Goal: Task Accomplishment & Management: Understand process/instructions

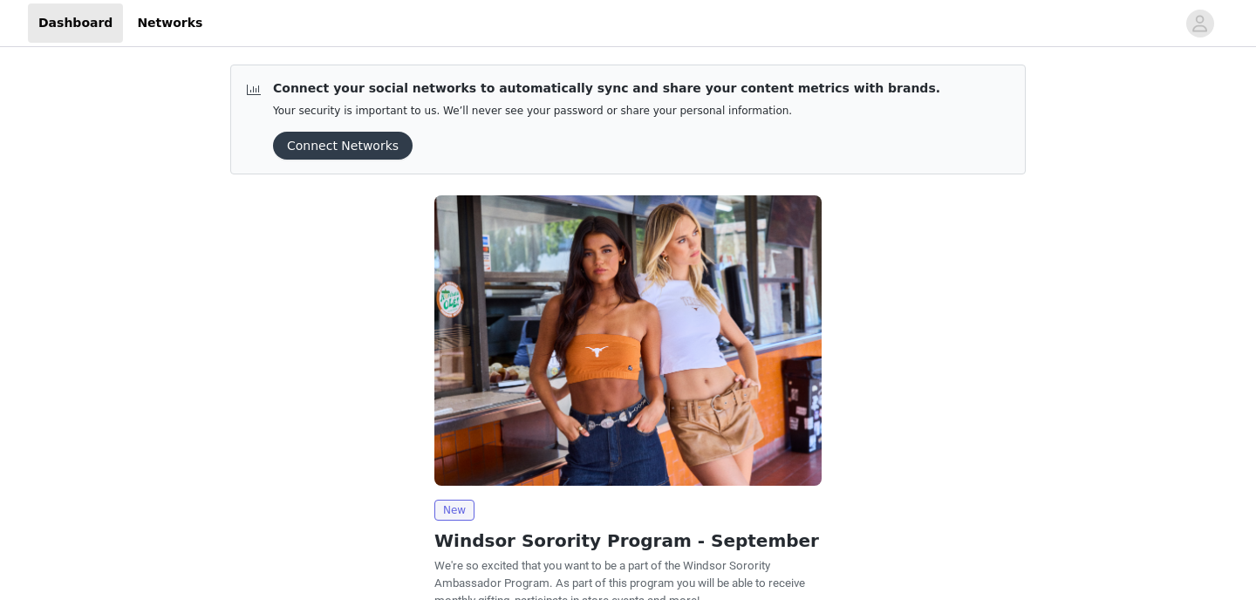
click at [468, 537] on h2 "Windsor Sorority Program - September" at bounding box center [627, 540] width 387 height 26
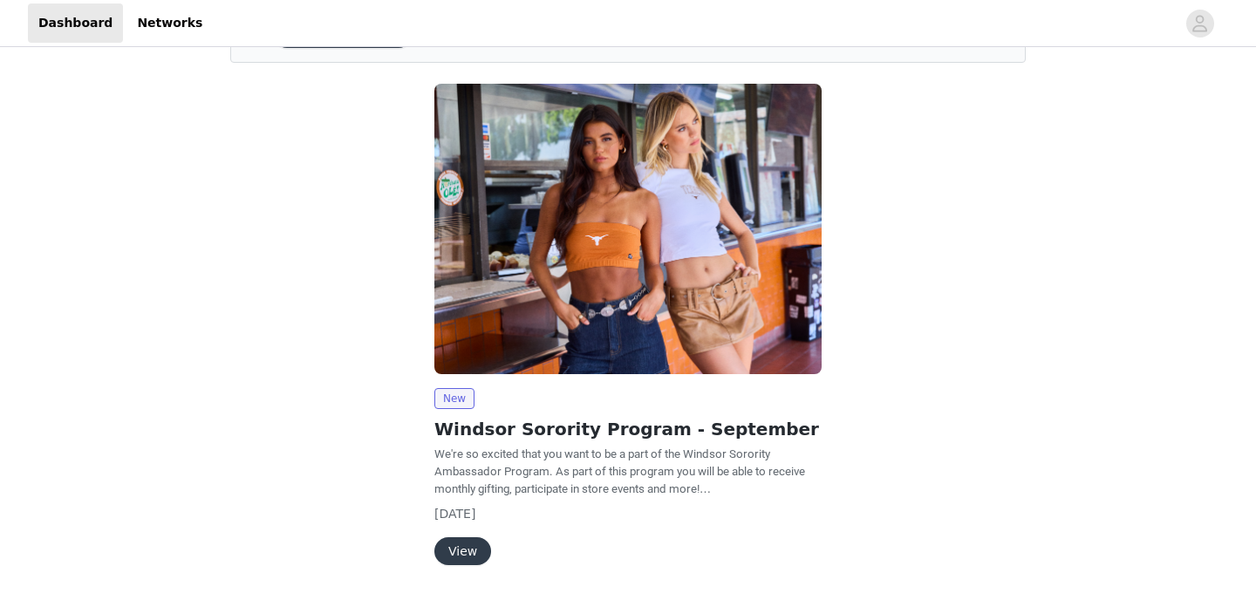
scroll to position [165, 0]
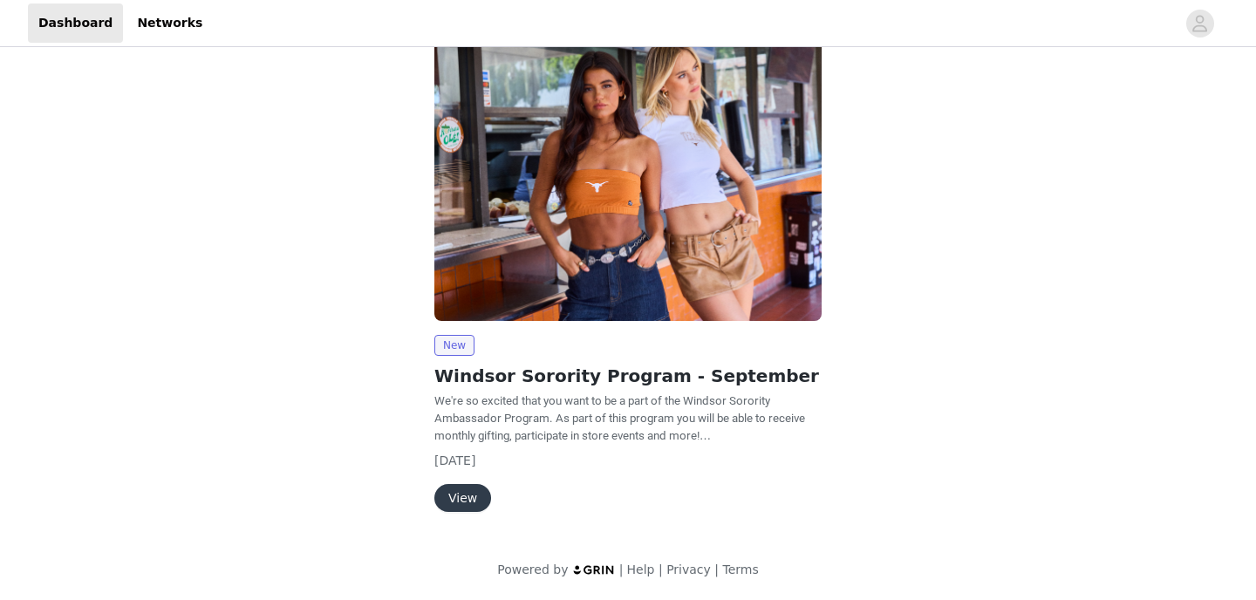
click at [447, 492] on button "View" at bounding box center [462, 498] width 57 height 28
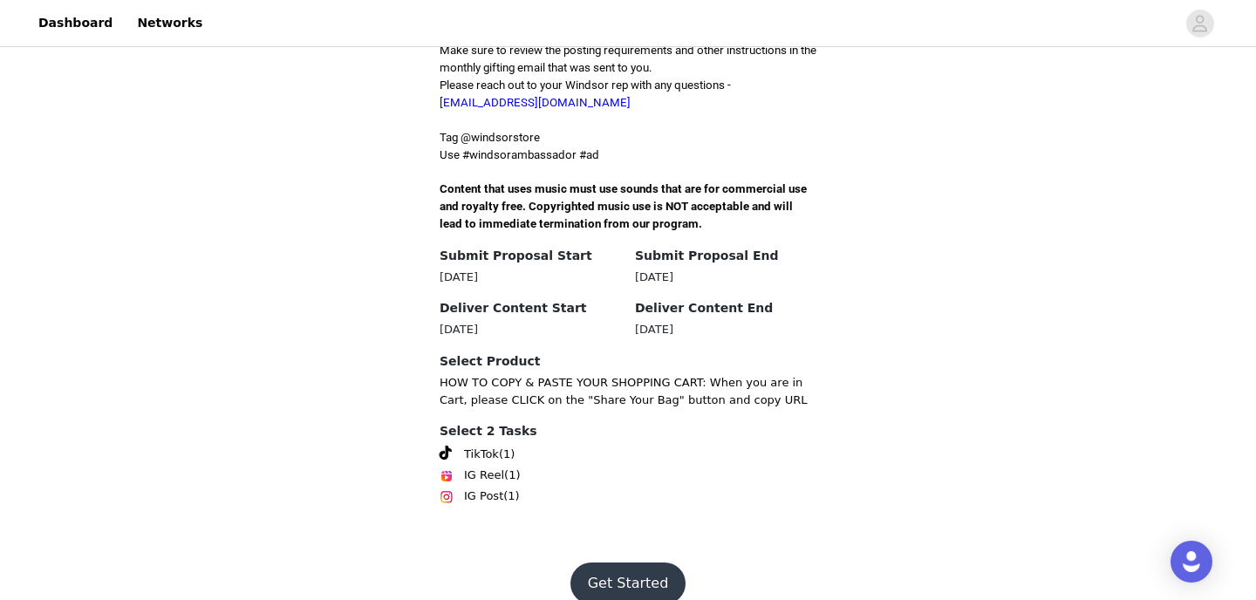
scroll to position [552, 0]
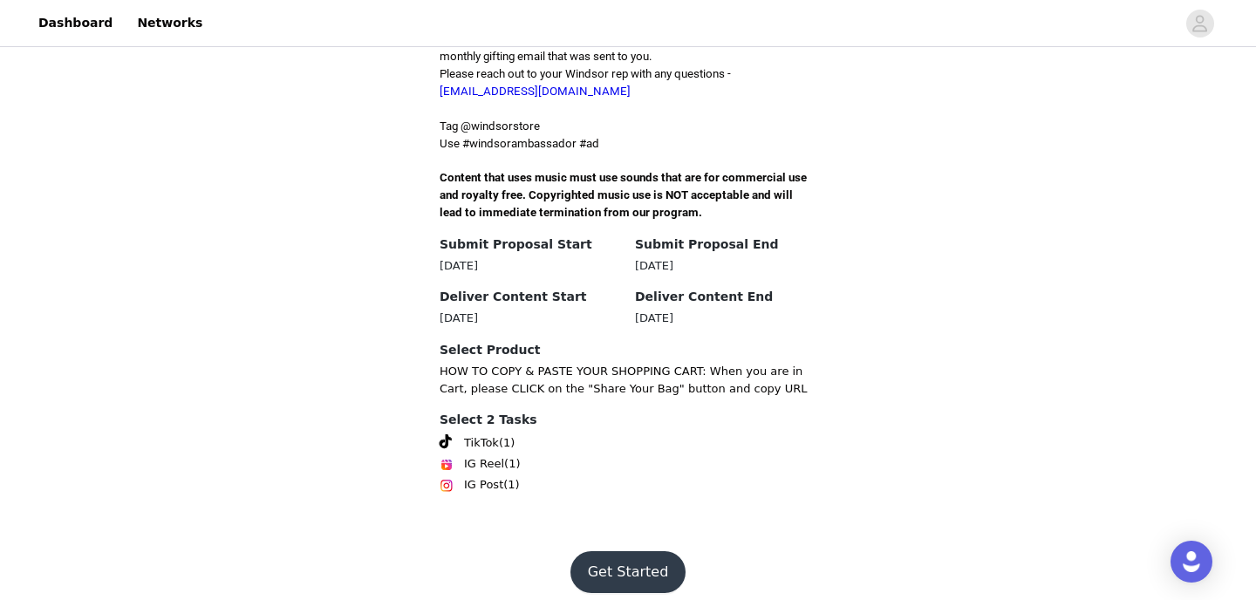
click at [607, 568] on button "Get Started" at bounding box center [628, 572] width 116 height 42
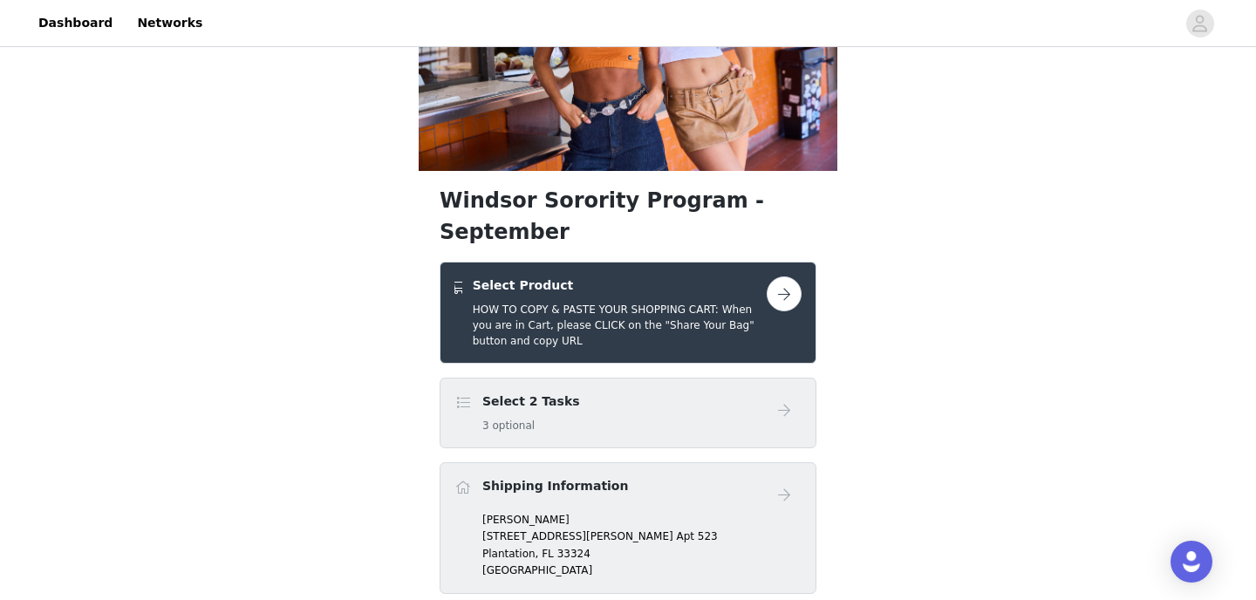
scroll to position [160, 0]
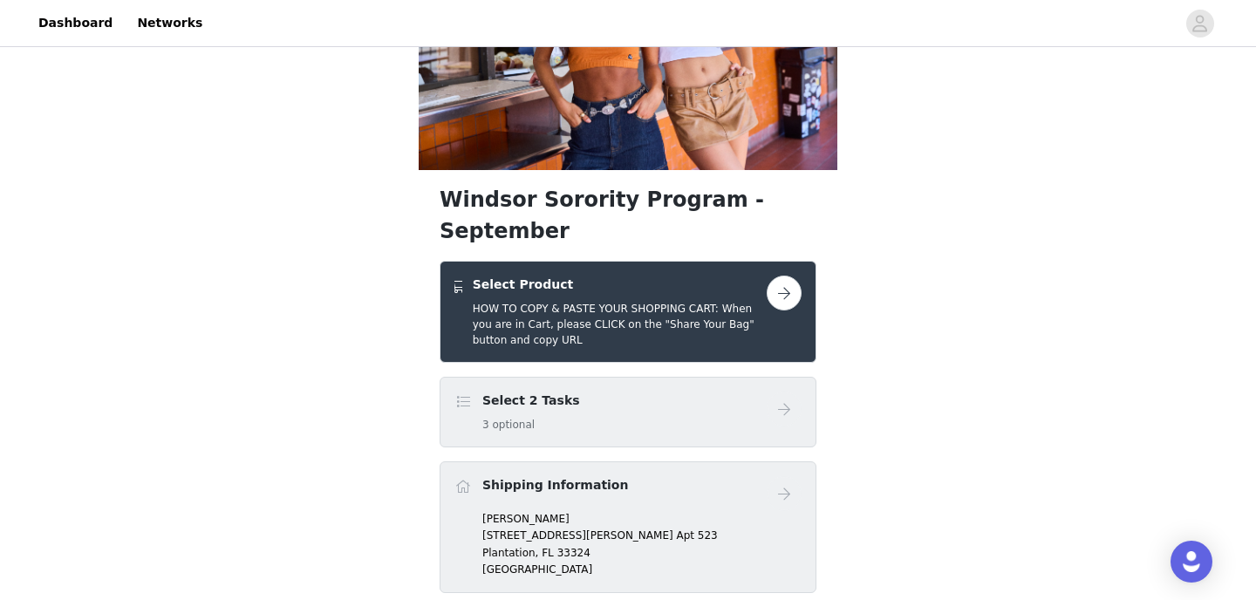
click at [775, 276] on button "button" at bounding box center [783, 293] width 35 height 35
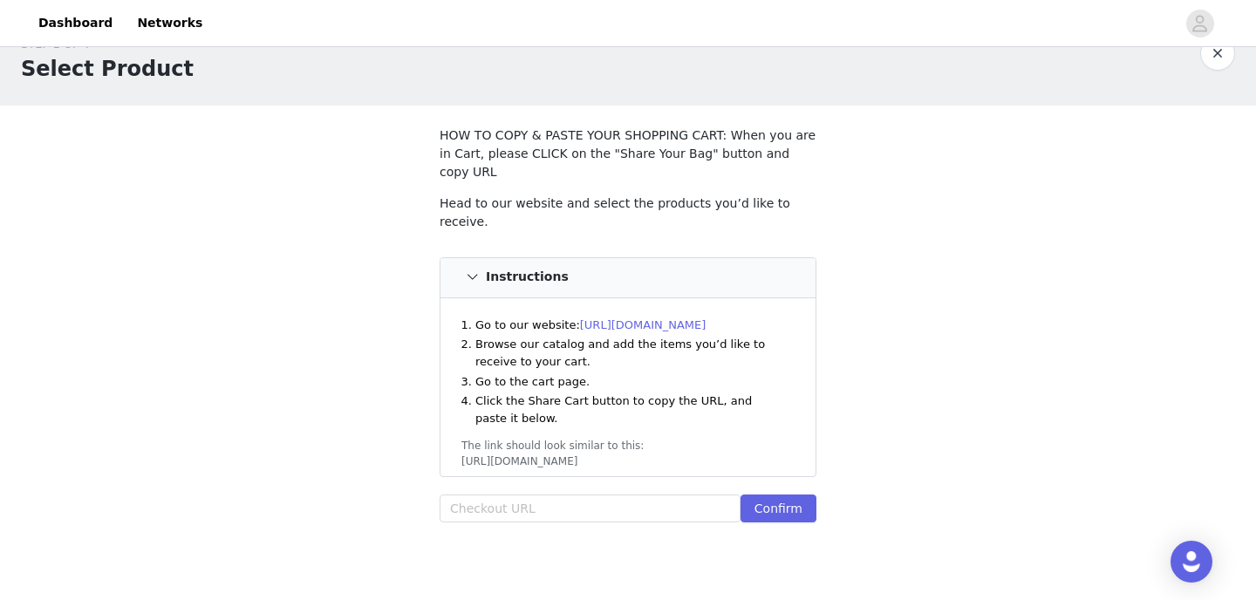
scroll to position [58, 0]
